Goal: Navigation & Orientation: Find specific page/section

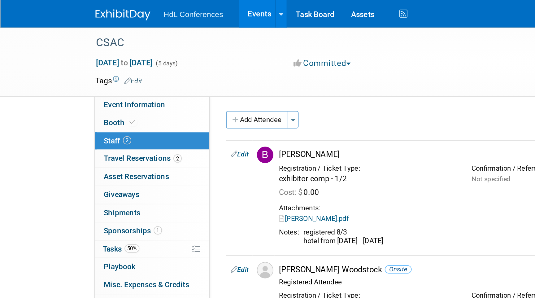
click at [95, 8] on span "HdL Conferences" at bounding box center [108, 8] width 33 height 5
click at [78, 8] on img at bounding box center [69, 8] width 31 height 6
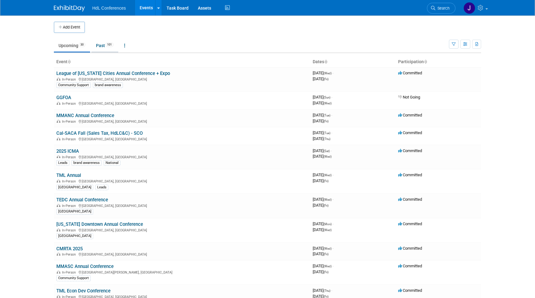
click at [101, 40] on link "Past 101" at bounding box center [104, 46] width 27 height 12
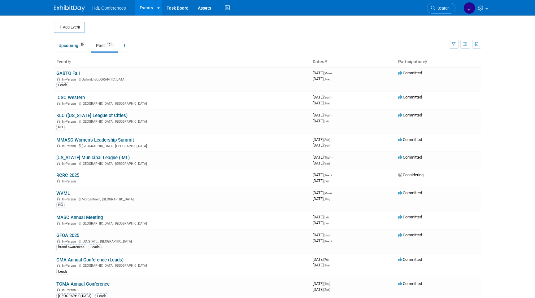
scroll to position [830, 0]
